Goal: Complete application form

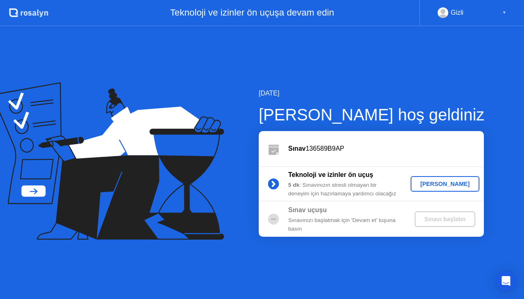
click at [434, 181] on div "[PERSON_NAME]" at bounding box center [445, 183] width 63 height 7
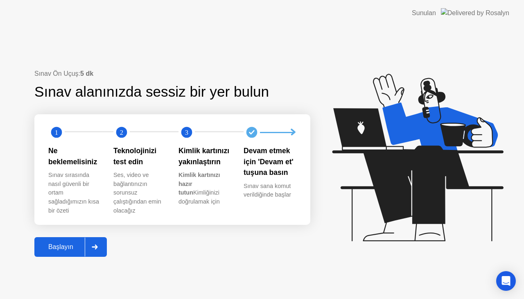
click at [99, 247] on div at bounding box center [95, 246] width 20 height 19
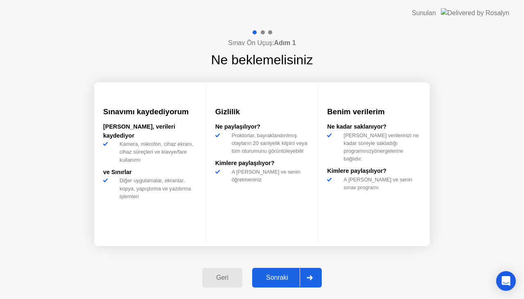
click at [278, 277] on div "Sonraki" at bounding box center [276, 277] width 45 height 7
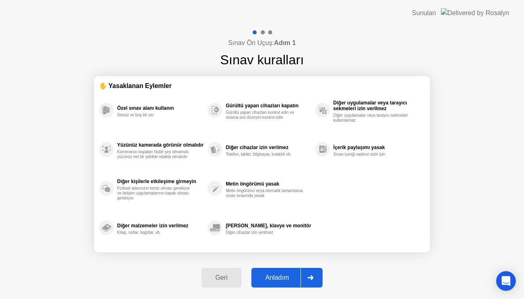
click at [276, 278] on div "Anladım" at bounding box center [277, 277] width 47 height 7
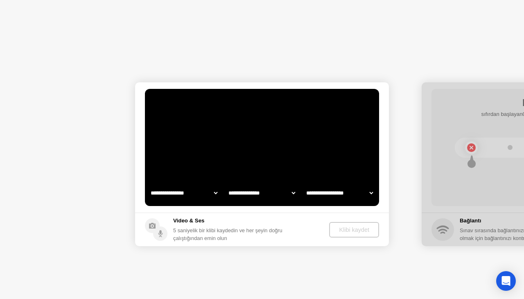
select select "**********"
select select "*******"
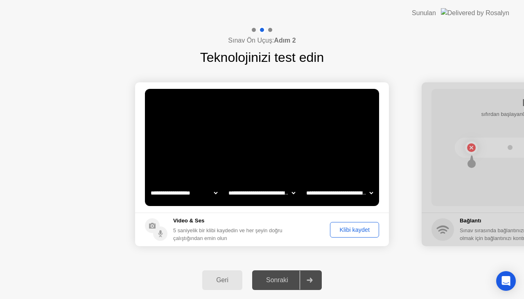
click at [353, 230] on div "Klibi kaydet" at bounding box center [354, 229] width 43 height 7
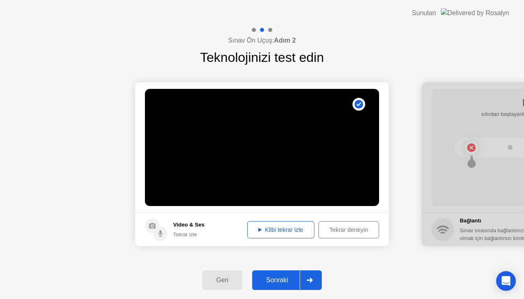
click at [263, 231] on div "Klibi tekrar izle" at bounding box center [280, 229] width 61 height 7
click at [335, 224] on button "Tekrar deneyin" at bounding box center [348, 229] width 61 height 17
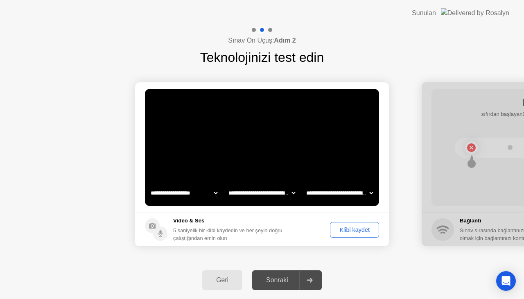
click at [351, 234] on button "Klibi kaydet" at bounding box center [354, 230] width 49 height 16
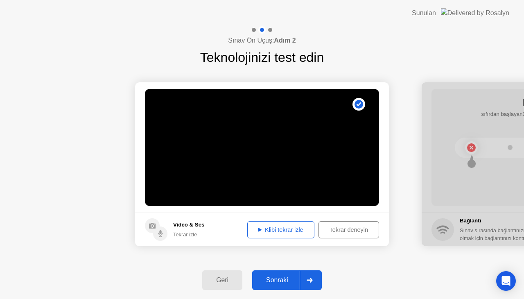
click at [285, 231] on div "Klibi tekrar izle" at bounding box center [280, 229] width 61 height 7
click at [276, 281] on div "Sonraki" at bounding box center [276, 279] width 45 height 7
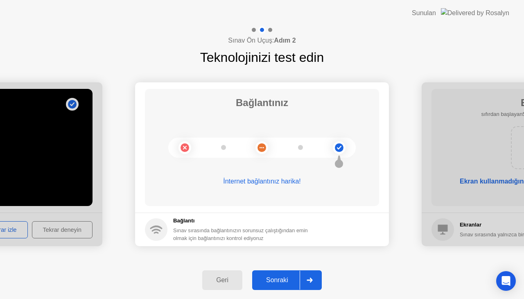
click at [284, 279] on div "Sonraki" at bounding box center [276, 279] width 45 height 7
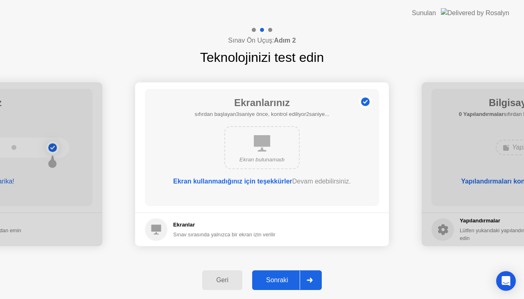
click at [278, 282] on div "Sonraki" at bounding box center [276, 279] width 45 height 7
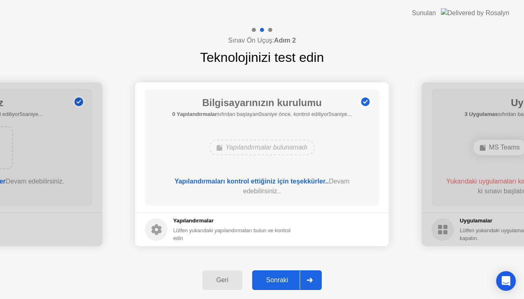
click at [280, 281] on div "Sonraki" at bounding box center [276, 279] width 45 height 7
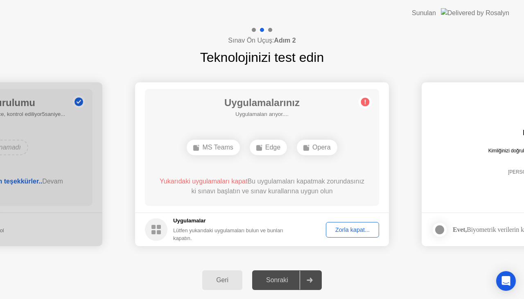
click at [349, 232] on div "Zorla kapat..." at bounding box center [351, 229] width 47 height 7
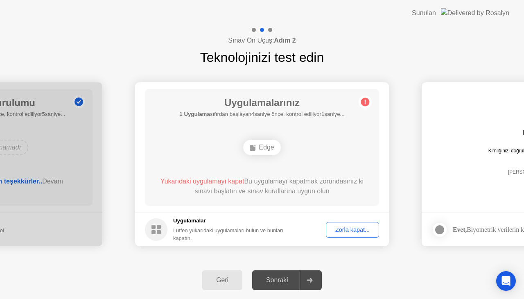
click at [344, 232] on div "Zorla kapat..." at bounding box center [351, 229] width 47 height 7
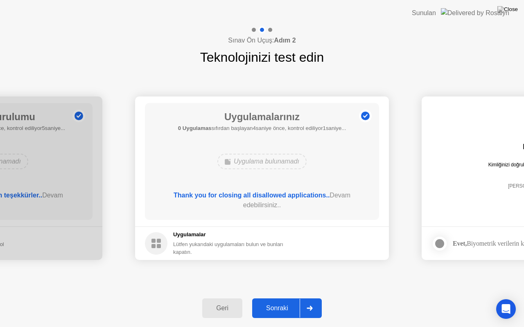
click at [282, 298] on div "Sonraki" at bounding box center [276, 308] width 45 height 7
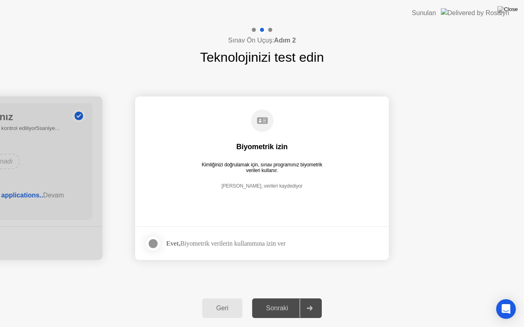
click at [151, 245] on div at bounding box center [153, 244] width 10 height 10
click at [277, 298] on div "Sonraki" at bounding box center [276, 308] width 45 height 7
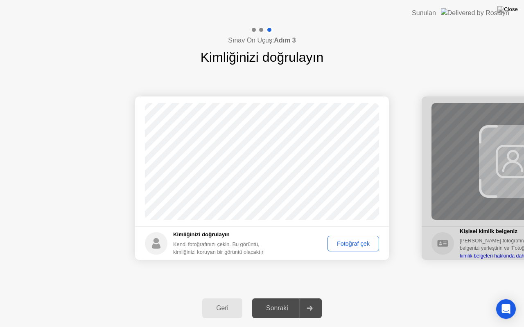
click at [343, 245] on div "Fotoğraf çek" at bounding box center [353, 244] width 46 height 7
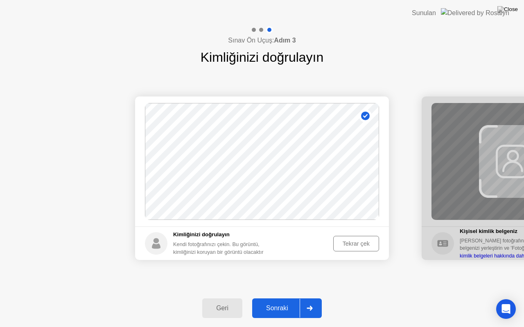
click at [285, 298] on button "Sonraki" at bounding box center [287, 309] width 70 height 20
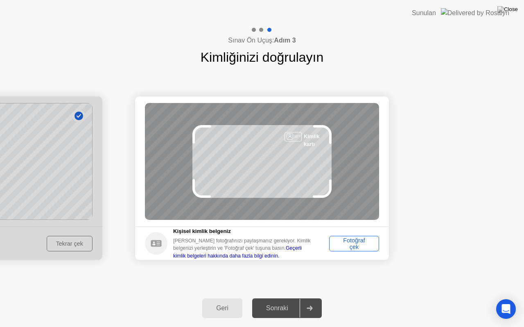
click at [353, 245] on div "Fotoğraf çek" at bounding box center [354, 243] width 44 height 13
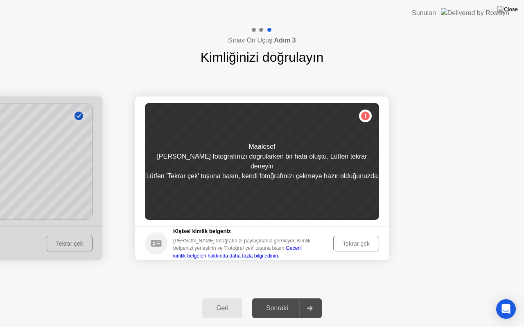
click at [356, 243] on div "Tekrar çek" at bounding box center [356, 244] width 40 height 7
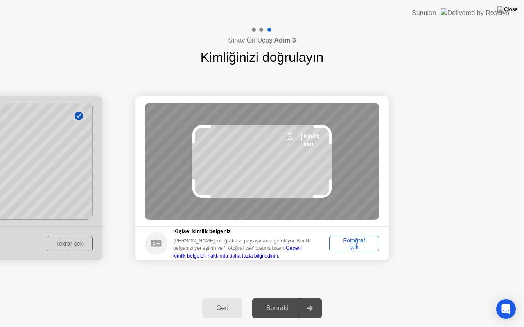
click at [295, 134] on div at bounding box center [292, 136] width 17 height 9
click at [310, 137] on icon at bounding box center [289, 136] width 41 height 7
click at [343, 241] on div "Fotoğraf çek" at bounding box center [354, 243] width 44 height 13
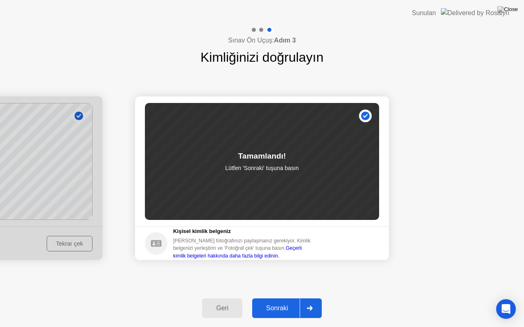
click at [278, 298] on div "Sonraki" at bounding box center [276, 308] width 45 height 7
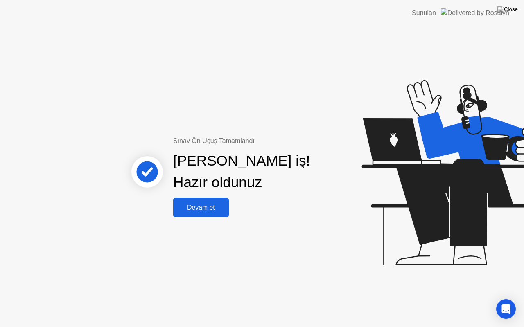
click at [206, 211] on div "Devam et" at bounding box center [200, 207] width 51 height 7
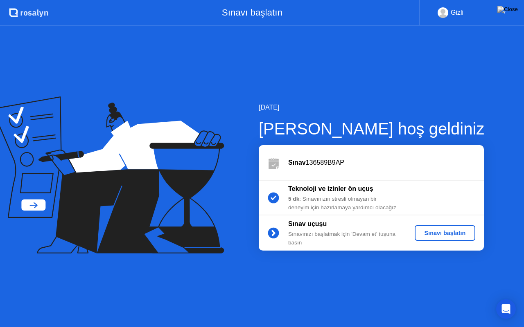
click at [447, 236] on div "Sınavı başlatın" at bounding box center [445, 233] width 54 height 7
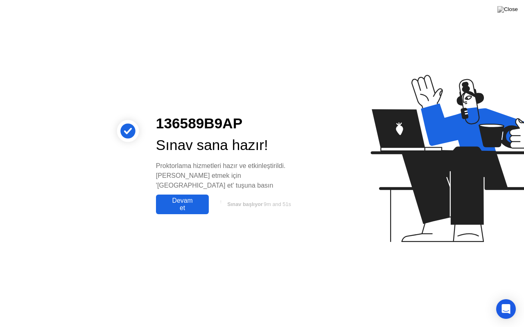
click at [266, 237] on div "136589B9AP Sınav sana hazır! Proktorlama hizmetleri hazır ve etkinleştirildi. […" at bounding box center [262, 163] width 524 height 327
click at [190, 203] on div "Devam et" at bounding box center [182, 204] width 48 height 15
